Goal: Task Accomplishment & Management: Manage account settings

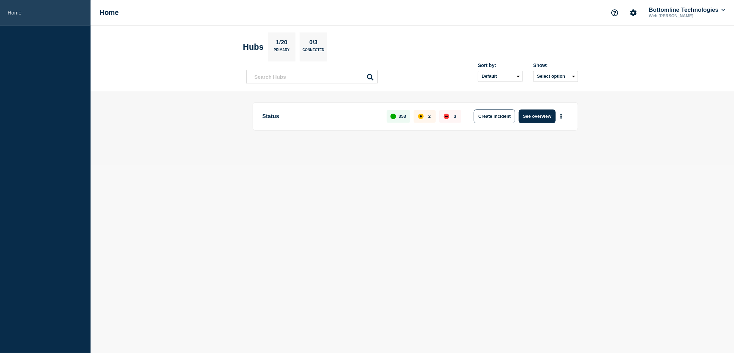
click at [20, 9] on link "Home" at bounding box center [45, 13] width 91 height 26
click at [537, 118] on button "See overview" at bounding box center [537, 117] width 37 height 14
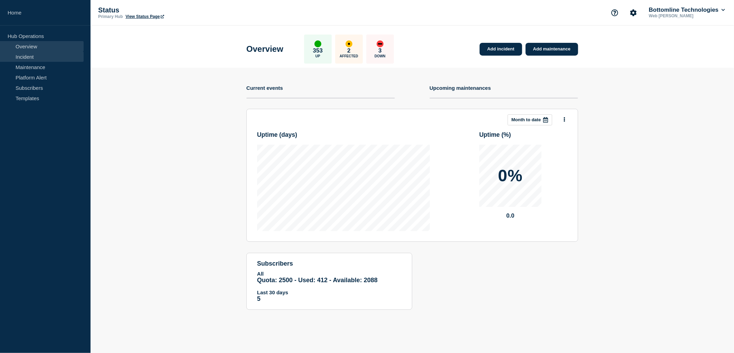
click at [24, 56] on link "Incident" at bounding box center [42, 56] width 84 height 10
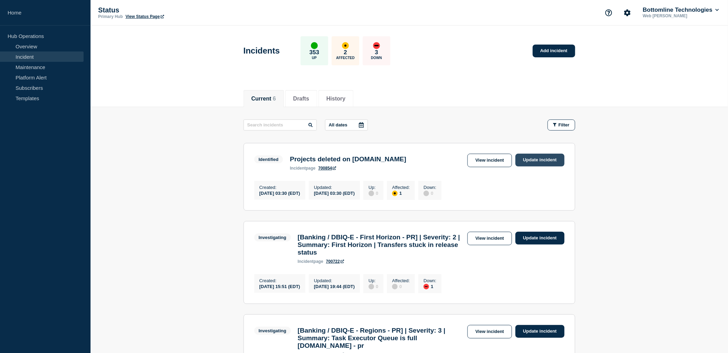
click at [537, 161] on link "Update incident" at bounding box center [539, 160] width 49 height 13
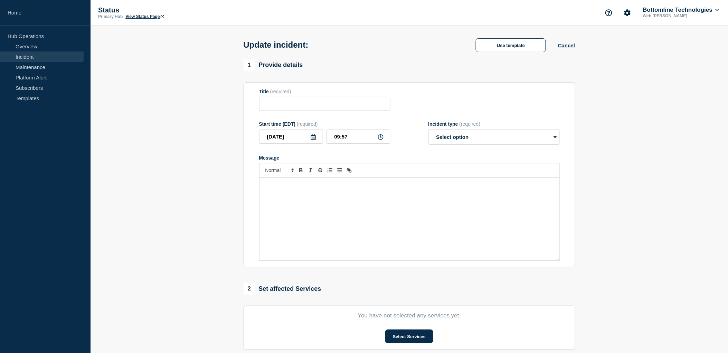
type input "Projects deleted on GitLab.com"
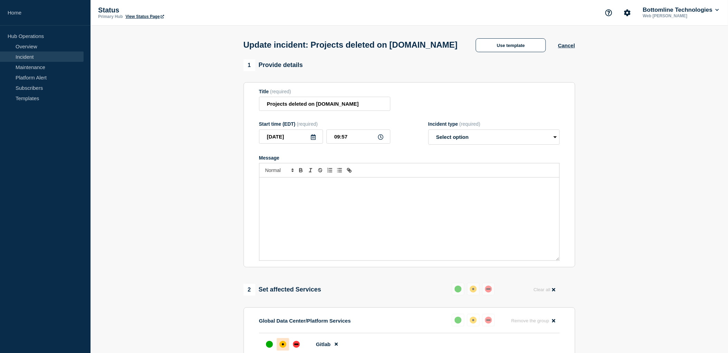
click at [378, 213] on div "Message" at bounding box center [409, 219] width 300 height 83
drag, startPoint x: 534, startPoint y: 201, endPoint x: 250, endPoint y: 199, distance: 284.0
click at [250, 199] on section "Title (required) Projects deleted on GitLab.com Start time (EDT) (required) 202…" at bounding box center [410, 175] width 332 height 186
click at [451, 145] on select "Select option Investigating Identified Monitoring Resolved" at bounding box center [493, 137] width 131 height 15
select select "monitoring"
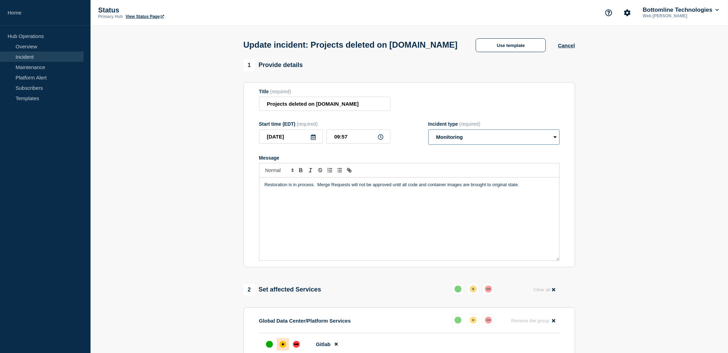
click at [428, 143] on select "Select option Investigating Identified Monitoring Resolved" at bounding box center [493, 137] width 131 height 15
click at [419, 188] on p "Restoration is in process. Merge Requests will not be approved until all code a…" at bounding box center [410, 185] width 290 height 6
click at [526, 188] on p "Restoration is in process. Merge Requests will not be approved until all code a…" at bounding box center [410, 185] width 290 height 6
click at [353, 195] on p "Restoration is in process. Merge Requests will not be approved until all code a…" at bounding box center [410, 188] width 290 height 13
click at [390, 195] on p "Restoration is in process. Merge Requests to the three project will not be appr…" at bounding box center [410, 188] width 290 height 13
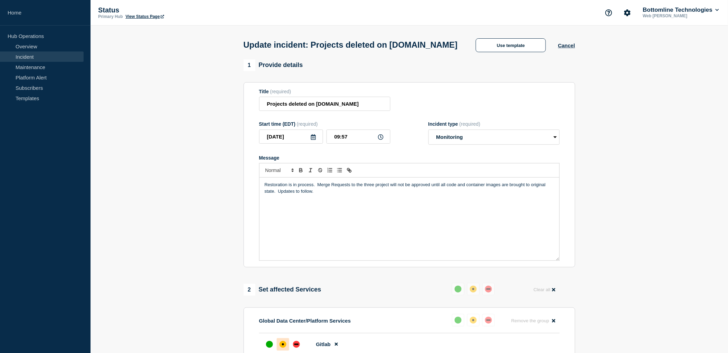
click at [389, 195] on p "Restoration is in process. Merge Requests to the three project will not be appr…" at bounding box center [410, 188] width 290 height 13
drag, startPoint x: 374, startPoint y: 199, endPoint x: 366, endPoint y: 199, distance: 7.9
click at [366, 195] on p "Restoration is in process. Merge Requests to the three projects will not be app…" at bounding box center [410, 188] width 290 height 13
click at [350, 195] on p "Restoration is in process. Merge Requests to the listed projects will not be ap…" at bounding box center [410, 188] width 290 height 13
click at [343, 195] on p "Restoration is in process. Merge Requests (changes) to the listed projects will…" at bounding box center [410, 188] width 290 height 13
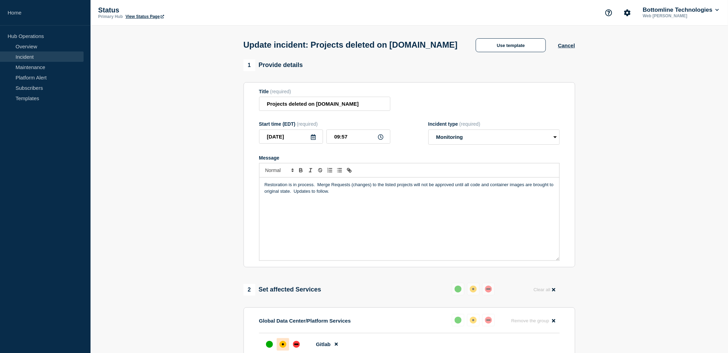
click at [295, 195] on p "Restoration is in process. Merge Requests (changes) to the listed projects will…" at bounding box center [410, 188] width 290 height 13
click at [277, 201] on p "Message" at bounding box center [410, 198] width 290 height 6
click at [277, 245] on p "Message" at bounding box center [410, 242] width 290 height 6
drag, startPoint x: 333, startPoint y: 225, endPoint x: 264, endPoint y: 216, distance: 69.8
click at [264, 216] on div "Restoration is in process. Merge Requests (changes) to the listed projects will…" at bounding box center [409, 219] width 300 height 83
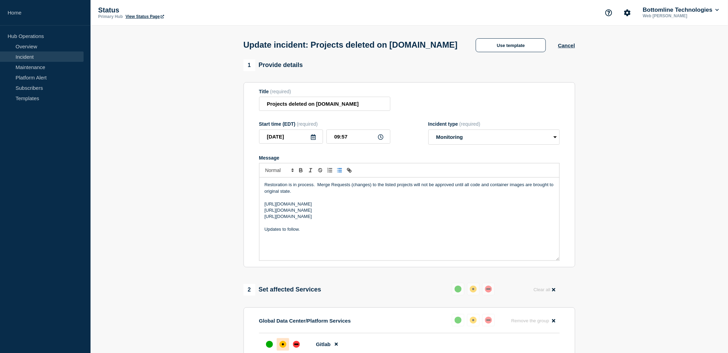
click at [340, 170] on line "Toggle bulleted list" at bounding box center [340, 170] width 3 height 0
click at [208, 178] on section "1 Provide details Title (required) Projects deleted on GitLab.com Start time (E…" at bounding box center [409, 303] width 637 height 488
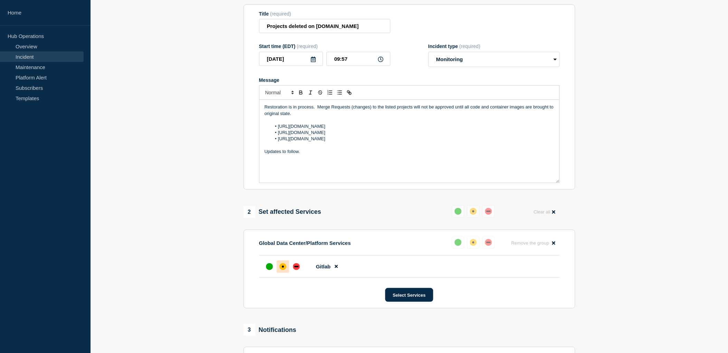
scroll to position [153, 0]
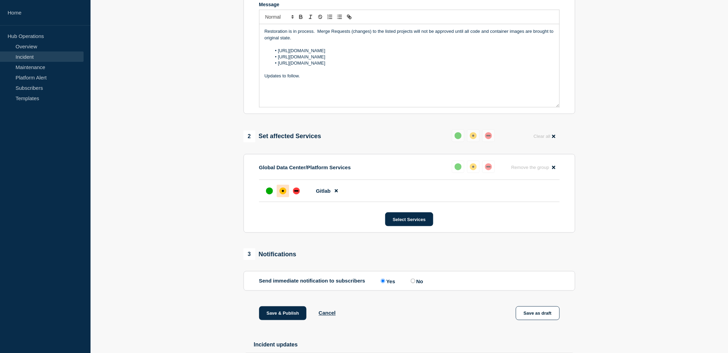
click at [279, 41] on p "Restoration is in process. Merge Requests (changes) to the listed projects will…" at bounding box center [410, 34] width 290 height 13
click at [306, 41] on p "Restoration is in process. Merge Requests (changes) to the listed projects will…" at bounding box center [410, 34] width 290 height 13
click at [320, 79] on p "Updates to follow." at bounding box center [410, 76] width 290 height 6
click at [276, 320] on button "Save & Publish" at bounding box center [283, 313] width 48 height 14
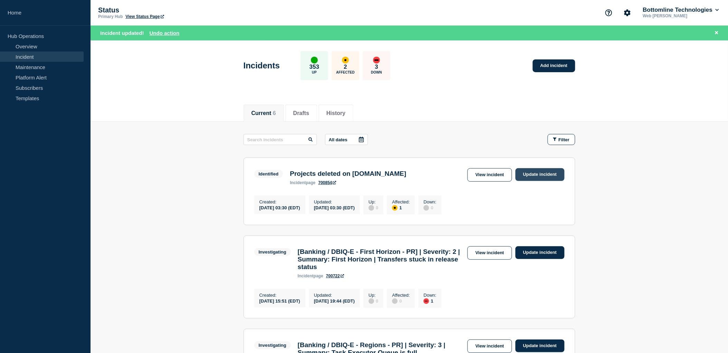
click at [535, 169] on link "Update incident" at bounding box center [539, 174] width 49 height 13
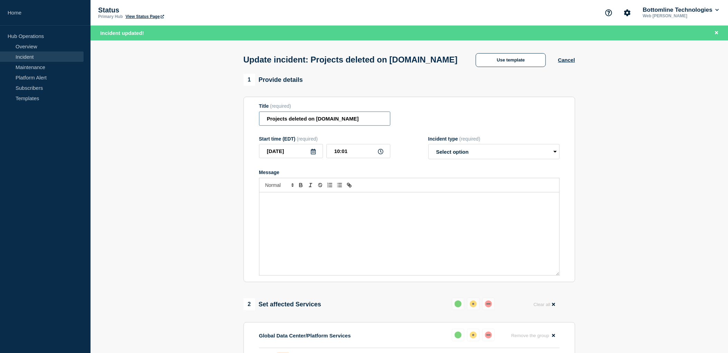
drag, startPoint x: 357, startPoint y: 131, endPoint x: 336, endPoint y: 127, distance: 21.5
click at [336, 126] on input "Projects deleted on GitLab.com" at bounding box center [324, 119] width 131 height 14
drag, startPoint x: 343, startPoint y: 133, endPoint x: 355, endPoint y: 129, distance: 12.1
click at [344, 126] on input "Projects deleted on GitLab.com" at bounding box center [324, 119] width 131 height 14
click at [358, 126] on input "Projects deleted on GitLab.com" at bounding box center [324, 119] width 131 height 14
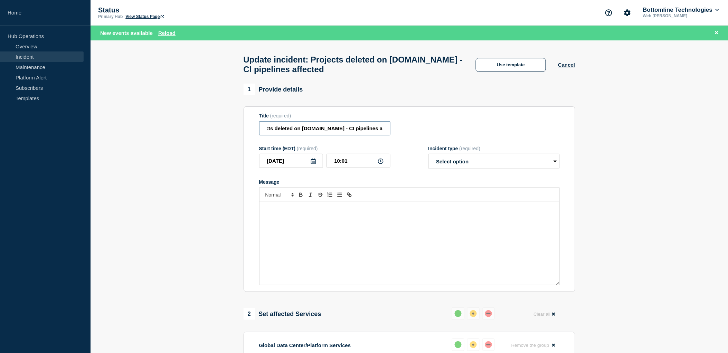
scroll to position [0, 17]
type input "Projects deleted on [DOMAIN_NAME] - CI pipelines affected"
click at [450, 167] on select "Select option Investigating Identified Monitoring Resolved" at bounding box center [493, 161] width 131 height 15
select select "monitoring"
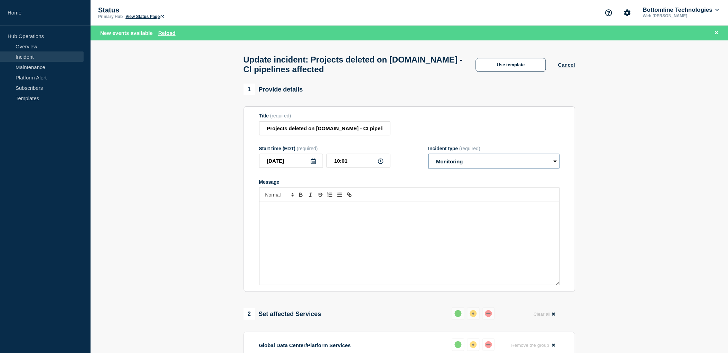
click at [428, 158] on select "Select option Investigating Identified Monitoring Resolved" at bounding box center [493, 161] width 131 height 15
click at [340, 219] on div "Message" at bounding box center [409, 243] width 300 height 83
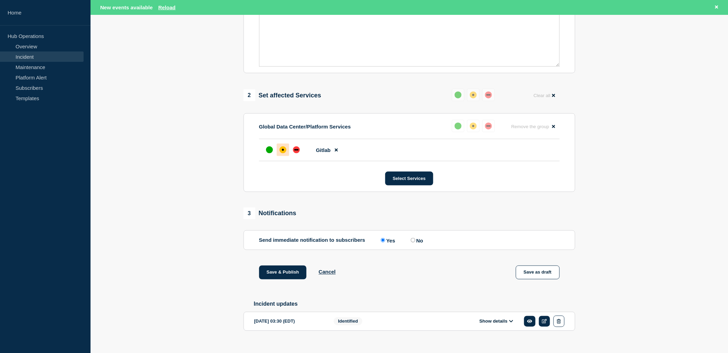
scroll to position [230, 0]
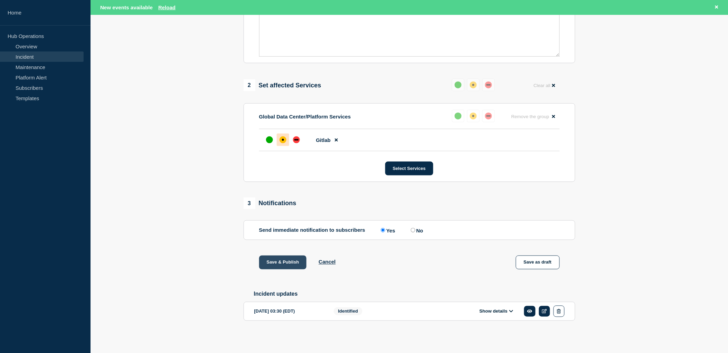
click at [274, 265] on button "Save & Publish" at bounding box center [283, 263] width 48 height 14
